Goal: Navigation & Orientation: Find specific page/section

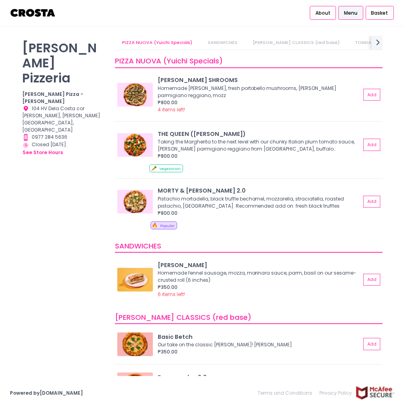
click at [216, 44] on link "SANDWICHES" at bounding box center [223, 43] width 44 height 14
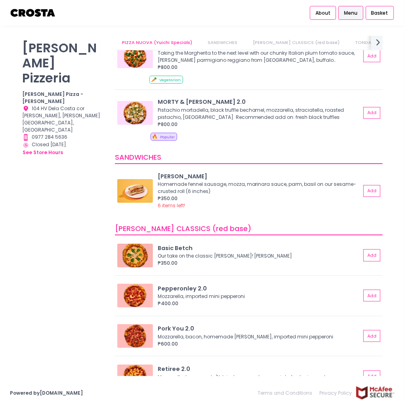
click at [375, 38] on icon "next Created with Sketch." at bounding box center [378, 42] width 10 height 10
click at [366, 38] on link "Square Sicilian Pizza" at bounding box center [396, 43] width 61 height 14
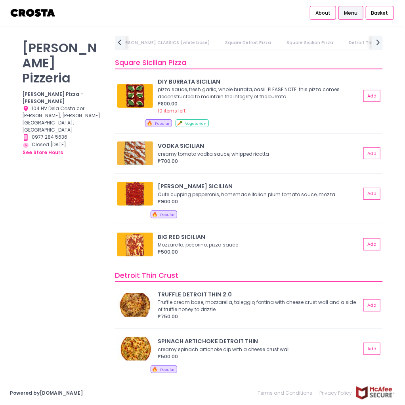
click at [342, 40] on link "Detroit Thin Crust" at bounding box center [369, 43] width 54 height 14
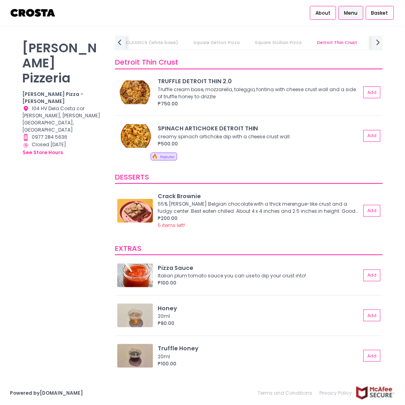
click at [310, 36] on link "Detroit Thin Crust" at bounding box center [337, 43] width 54 height 14
click at [248, 42] on link "Square Sicilian Pizza" at bounding box center [278, 43] width 61 height 14
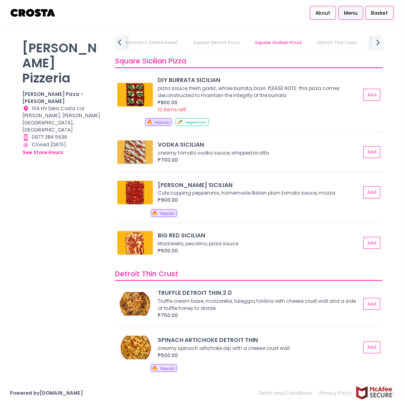
click at [310, 40] on link "Detroit Thin Crust" at bounding box center [337, 43] width 54 height 14
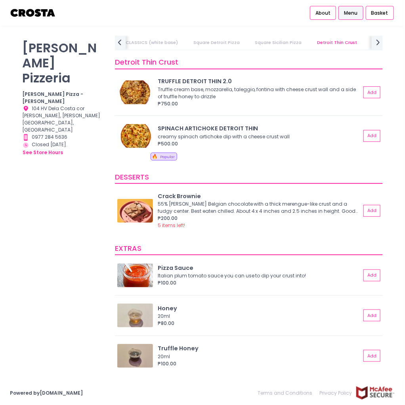
click at [366, 41] on link "DESSERTS" at bounding box center [384, 43] width 36 height 14
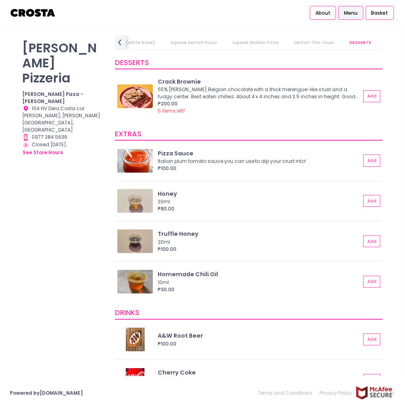
click at [287, 40] on link "Detroit Thin Crust" at bounding box center [314, 43] width 54 height 14
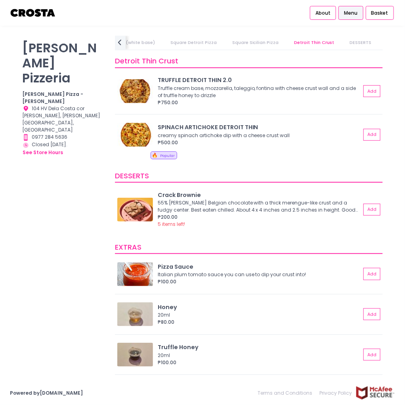
click at [287, 42] on link "Detroit Thin Crust" at bounding box center [314, 43] width 54 height 14
click at [225, 40] on link "Square Sicilian Pizza" at bounding box center [255, 43] width 61 height 14
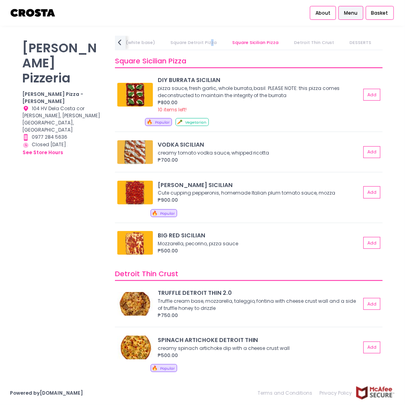
click at [163, 39] on link "Square Detroit Pizza" at bounding box center [193, 43] width 61 height 14
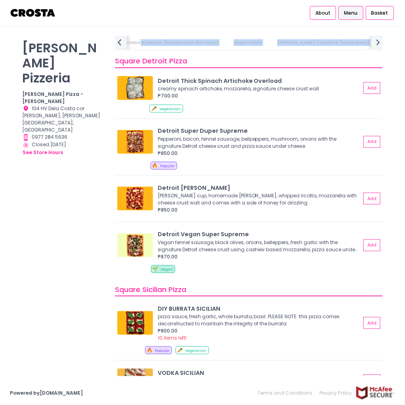
click at [126, 42] on div "PIZZA NUOVA (Yuichi Specials) SANDWICHES [PERSON_NAME] CLASSICS (red base) TOND…" at bounding box center [249, 43] width 268 height 15
click at [124, 42] on icon "prev Created with Sketch." at bounding box center [119, 42] width 10 height 10
